Goal: Information Seeking & Learning: Learn about a topic

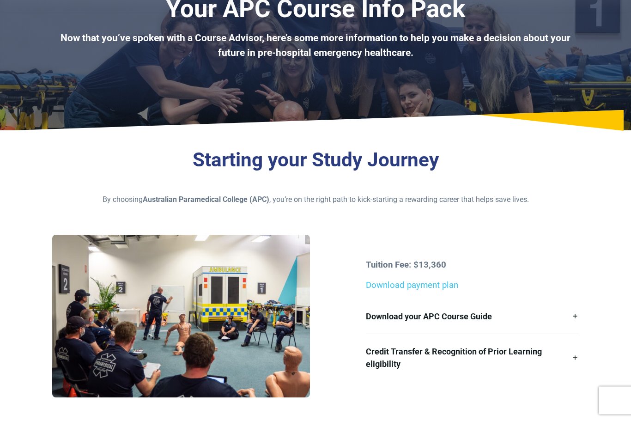
scroll to position [80, 0]
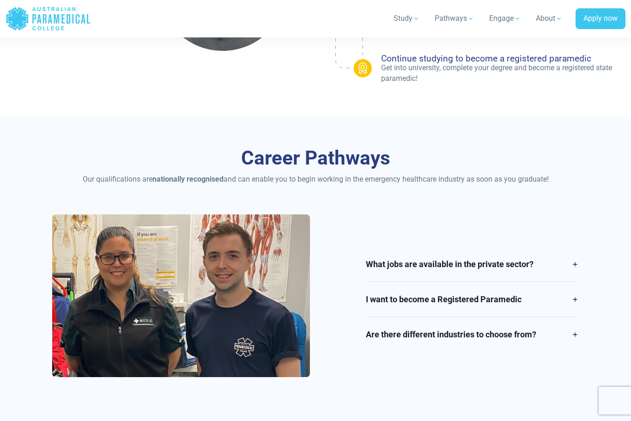
click at [571, 257] on link "What jobs are available in the private sector?" at bounding box center [472, 264] width 213 height 35
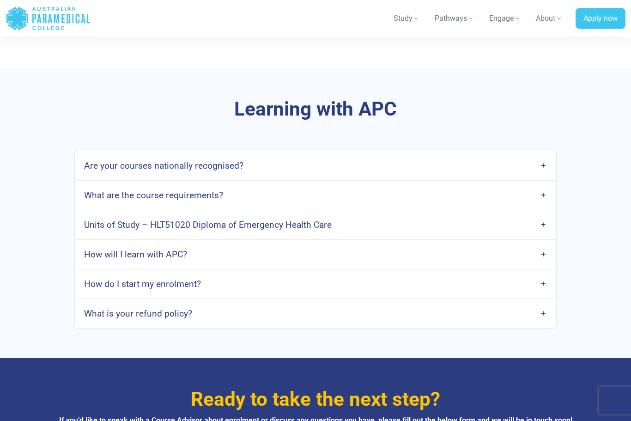
scroll to position [2638, 0]
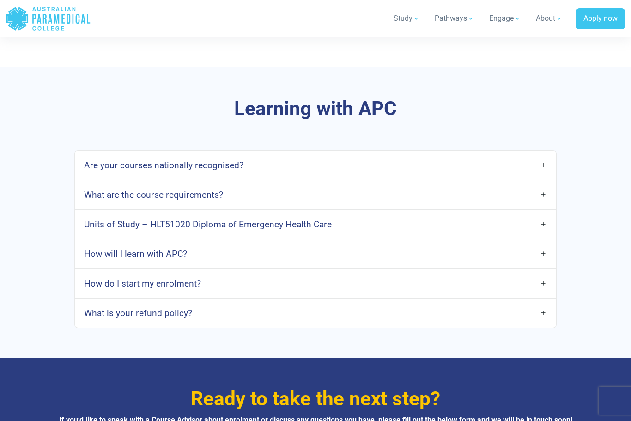
click at [533, 198] on link "What are the course requirements?" at bounding box center [316, 195] width 482 height 22
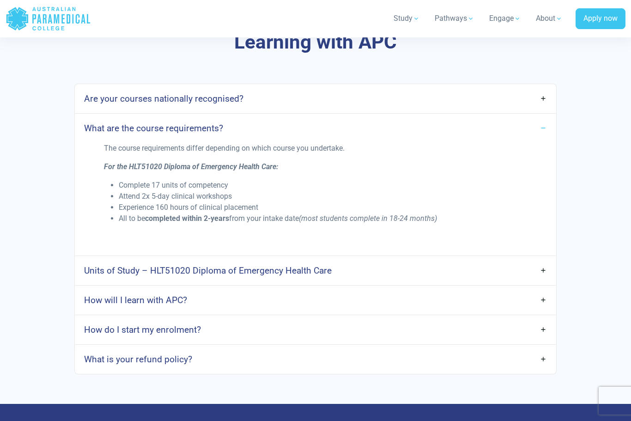
scroll to position [2706, 0]
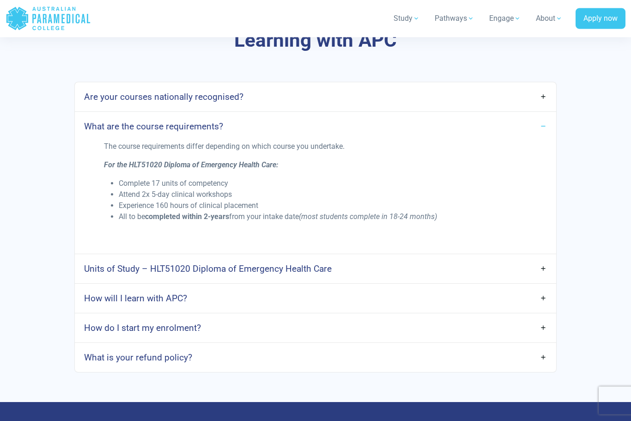
click at [545, 264] on link "Units of Study – HLT51020 Diploma of Emergency Health Care" at bounding box center [316, 269] width 482 height 22
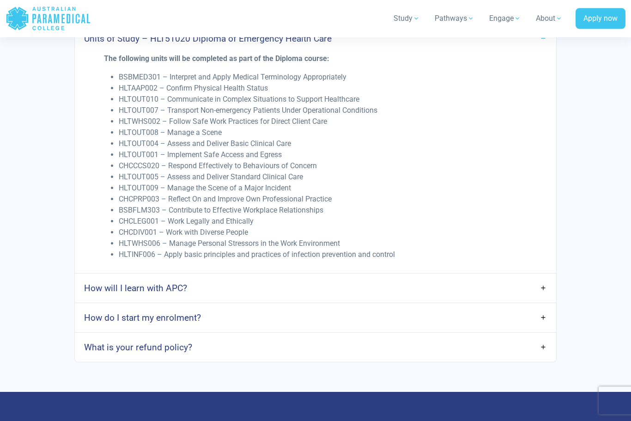
click at [548, 288] on link "How will I learn with APC?" at bounding box center [316, 289] width 482 height 22
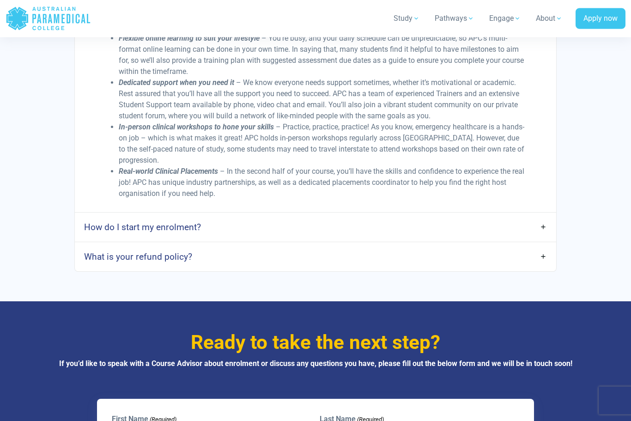
click at [544, 251] on link "What is your refund policy?" at bounding box center [316, 257] width 482 height 22
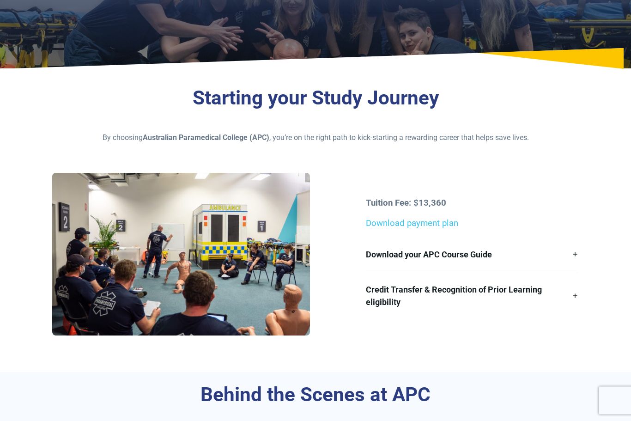
scroll to position [141, 0]
click at [576, 254] on link "Download your APC Course Guide" at bounding box center [472, 254] width 213 height 35
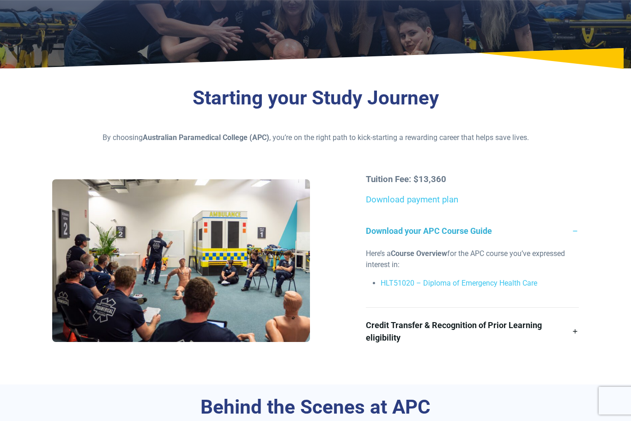
click at [517, 282] on link "HLT51020 – Diploma of Emergency Health Care" at bounding box center [459, 283] width 157 height 9
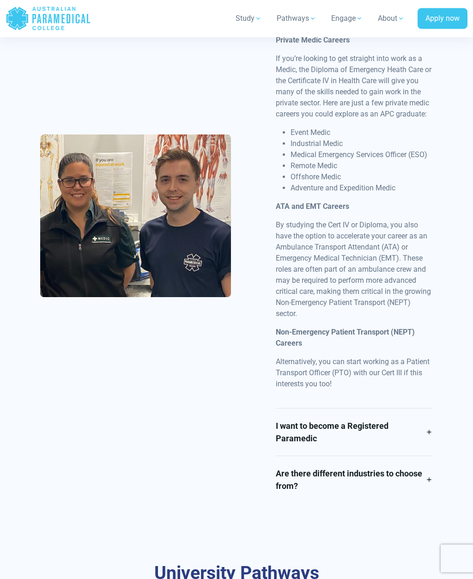
scroll to position [1227, 0]
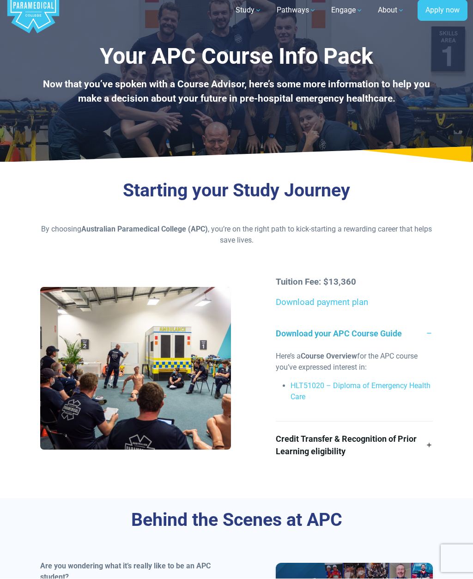
click at [353, 304] on link "Download payment plan" at bounding box center [322, 303] width 92 height 10
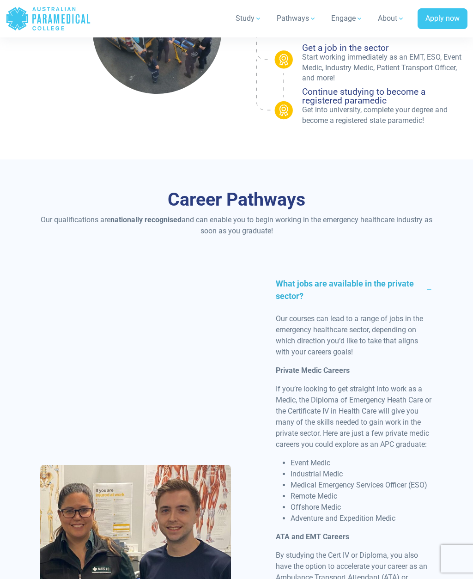
scroll to position [0, 0]
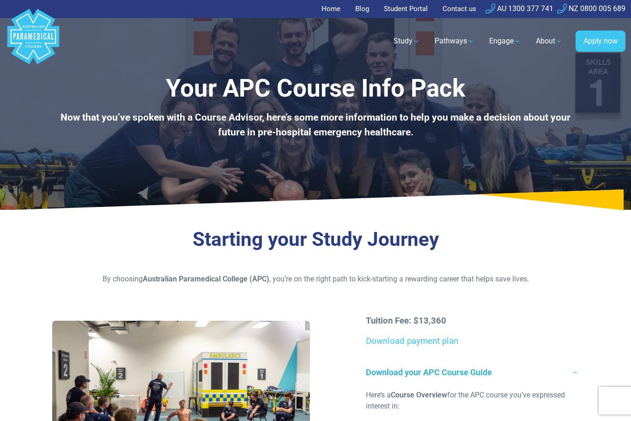
click at [576, 0] on ul "Home Blog Student Portal Contact us AU 1300 377 741 NZ 0800 005 689" at bounding box center [316, 9] width 620 height 18
